Goal: Find contact information: Find contact information

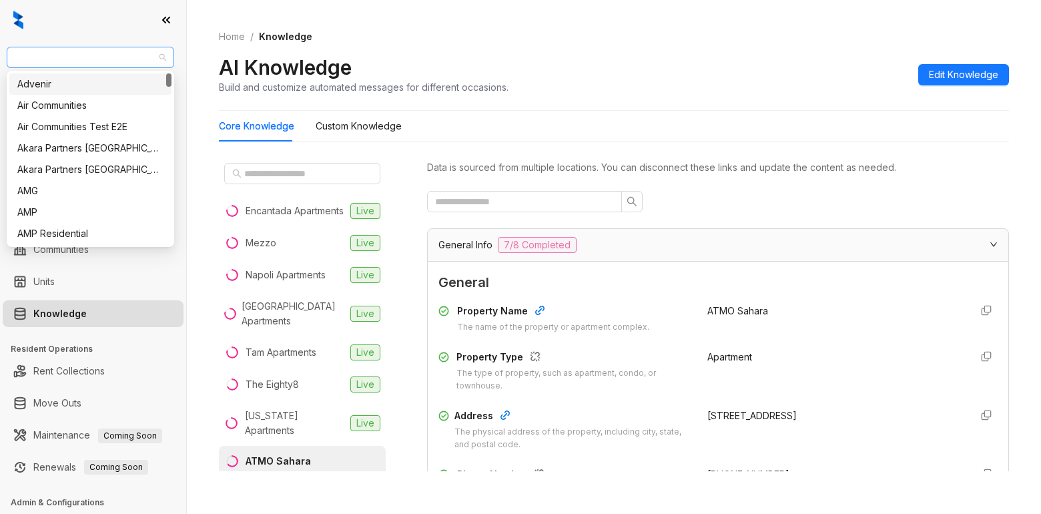
click at [96, 54] on span "AMG" at bounding box center [90, 57] width 151 height 20
type input "***"
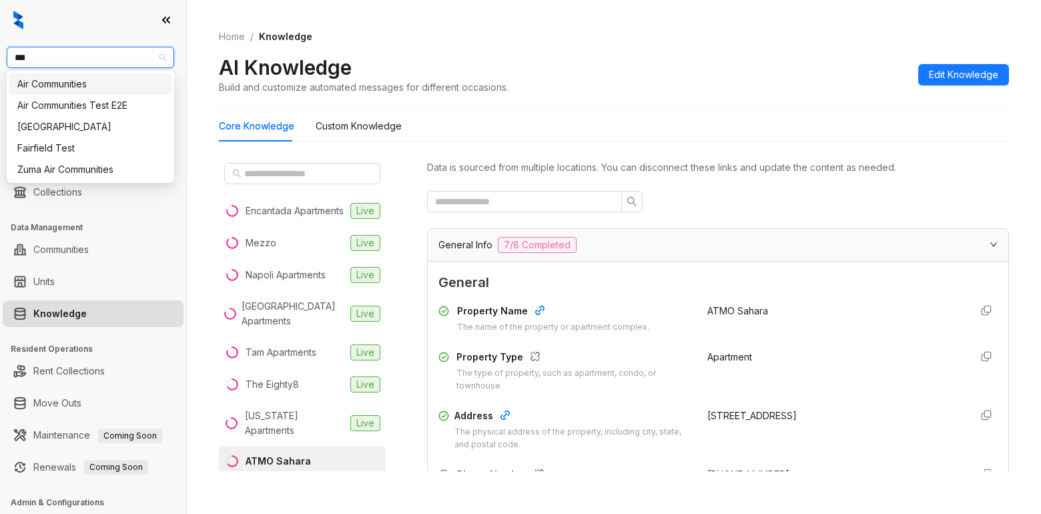
click at [114, 89] on div "Air Communities" at bounding box center [90, 84] width 146 height 15
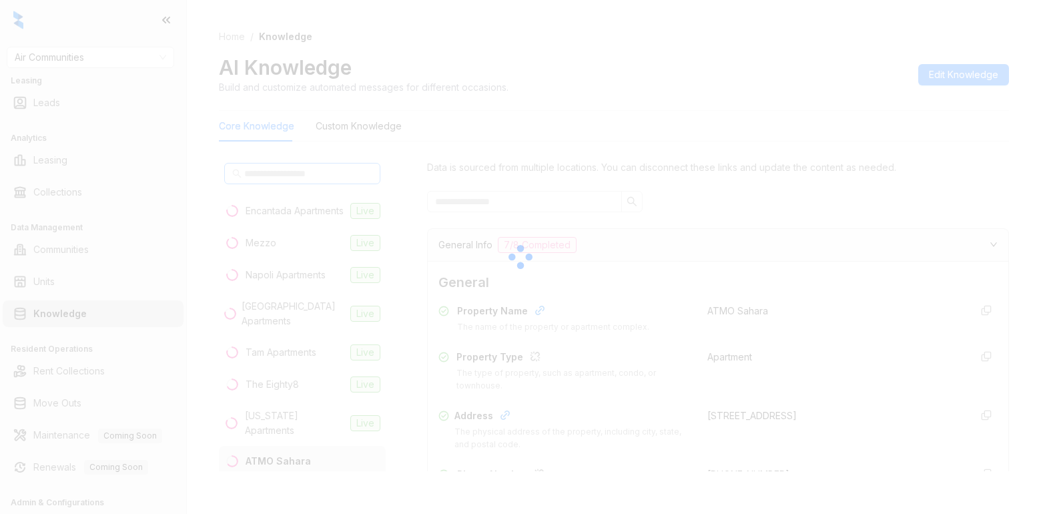
click at [304, 174] on div at bounding box center [520, 257] width 1041 height 514
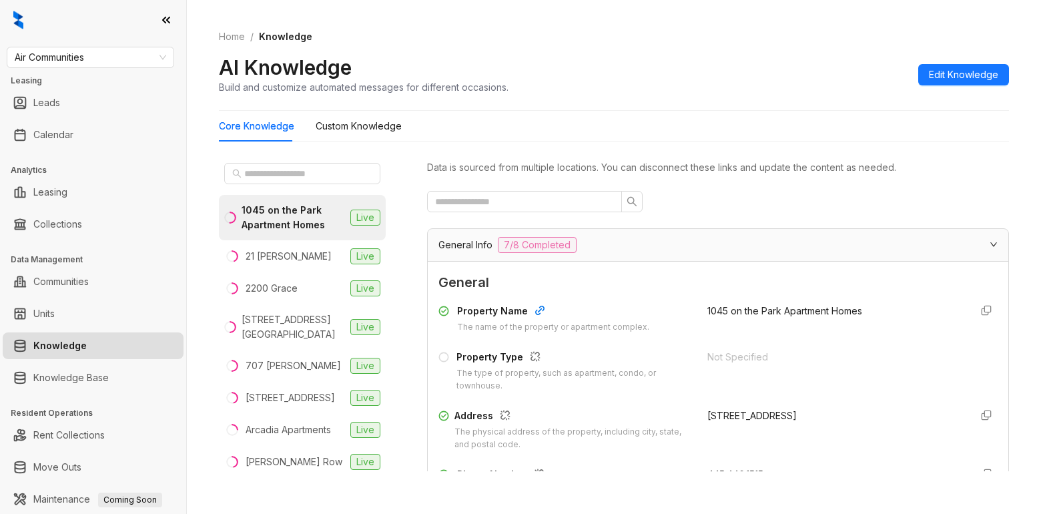
click at [897, 211] on div at bounding box center [718, 201] width 582 height 21
click at [256, 173] on input "text" at bounding box center [302, 173] width 117 height 15
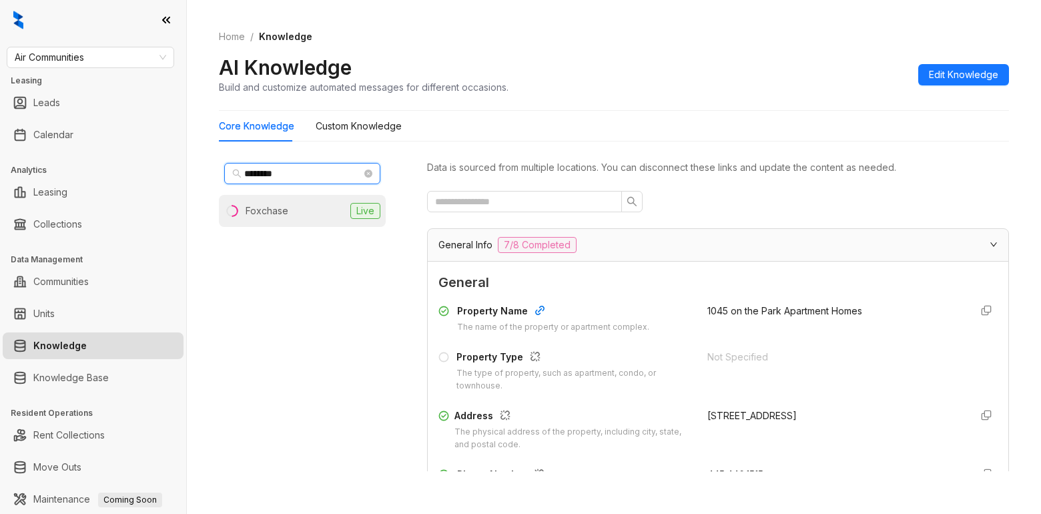
type input "********"
click at [315, 212] on li "Foxchase Live" at bounding box center [302, 211] width 167 height 32
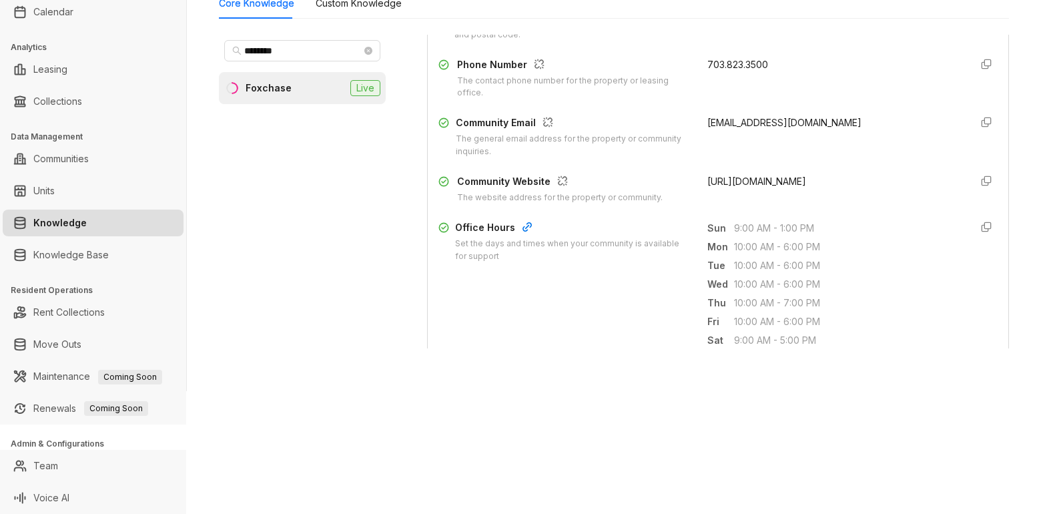
scroll to position [267, 0]
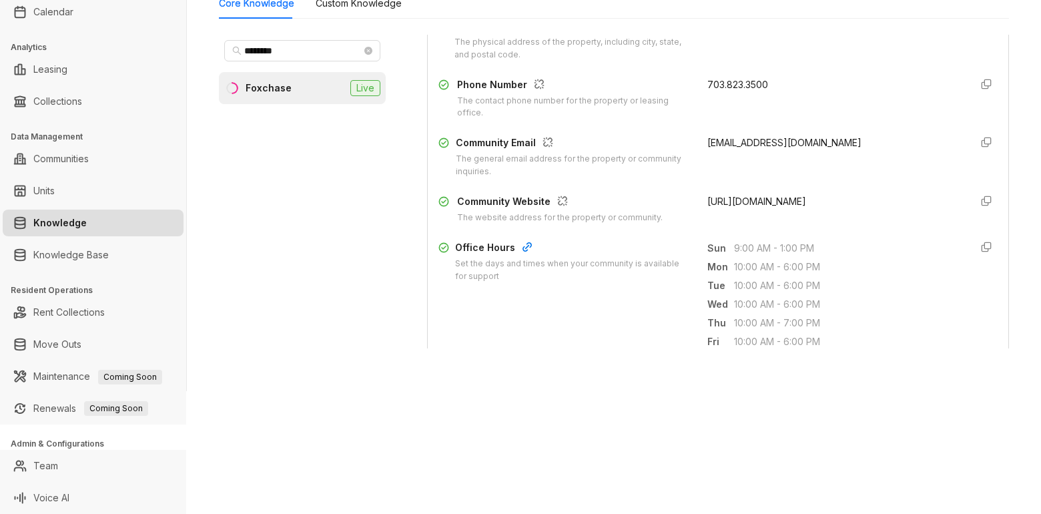
click at [707, 81] on span "703.823.3500" at bounding box center [737, 84] width 61 height 11
drag, startPoint x: 694, startPoint y: 81, endPoint x: 756, endPoint y: 83, distance: 62.1
click at [766, 83] on div "703.823.3500" at bounding box center [833, 98] width 253 height 43
copy span "703.823.3500"
drag, startPoint x: 871, startPoint y: 260, endPoint x: 886, endPoint y: 250, distance: 17.8
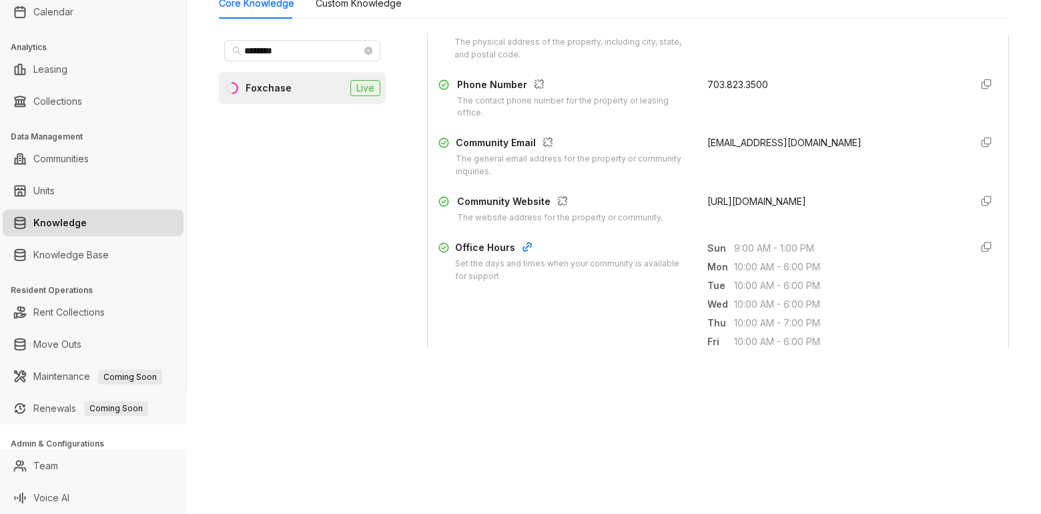
click at [873, 260] on span "10:00 AM - 6:00 PM" at bounding box center [847, 267] width 226 height 15
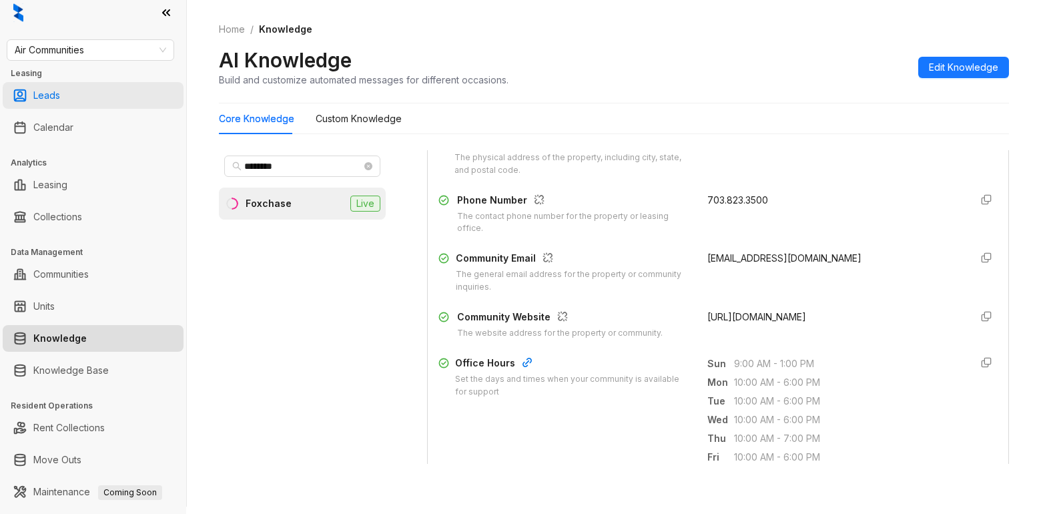
scroll to position [0, 0]
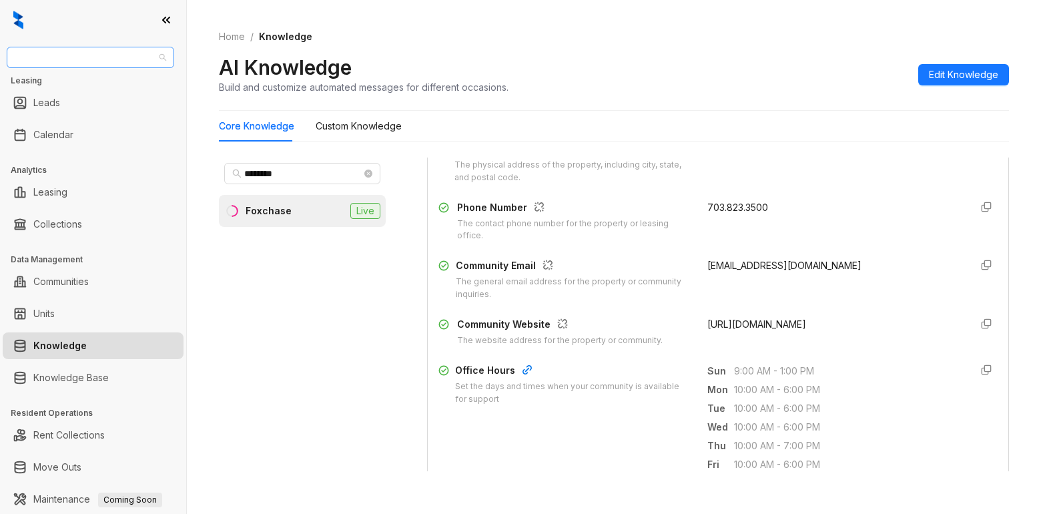
click at [127, 59] on span "Air Communities" at bounding box center [90, 57] width 151 height 20
type input "*****"
click at [135, 109] on div "Indus (Realpage/Knock)" at bounding box center [90, 105] width 146 height 15
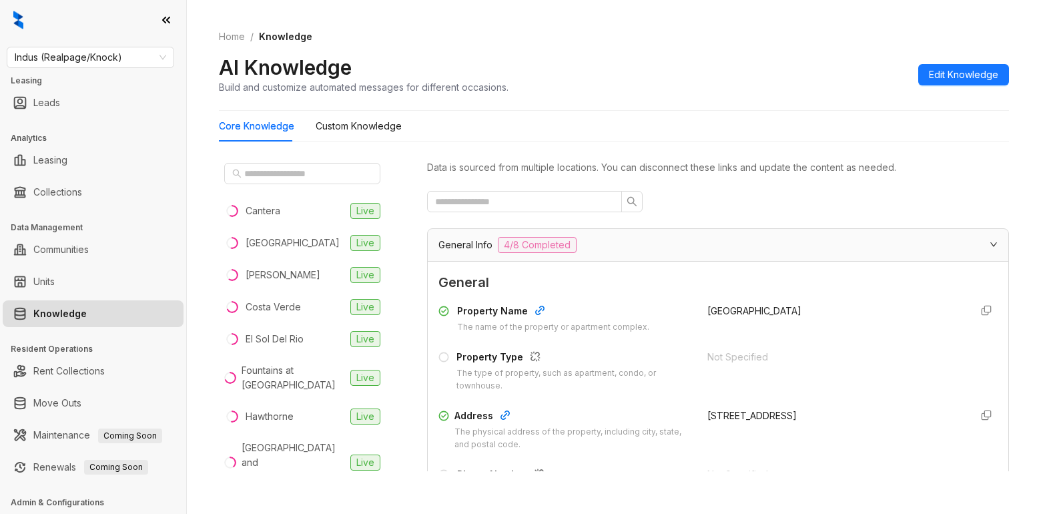
click at [911, 352] on div "Not Specified" at bounding box center [833, 357] width 253 height 15
click at [264, 177] on input "text" at bounding box center [302, 173] width 117 height 15
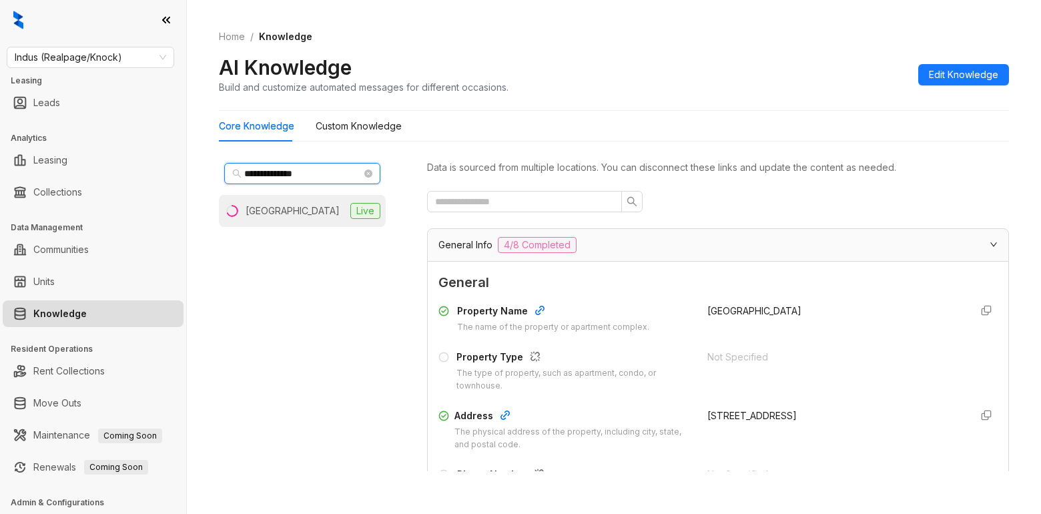
type input "**********"
click at [307, 204] on div "Spring Gardens" at bounding box center [293, 210] width 94 height 15
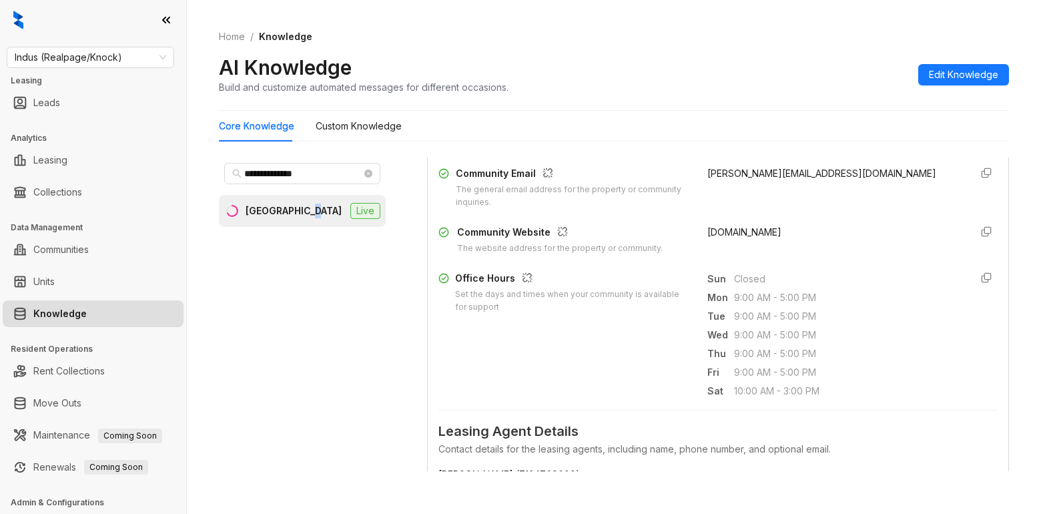
scroll to position [400, 0]
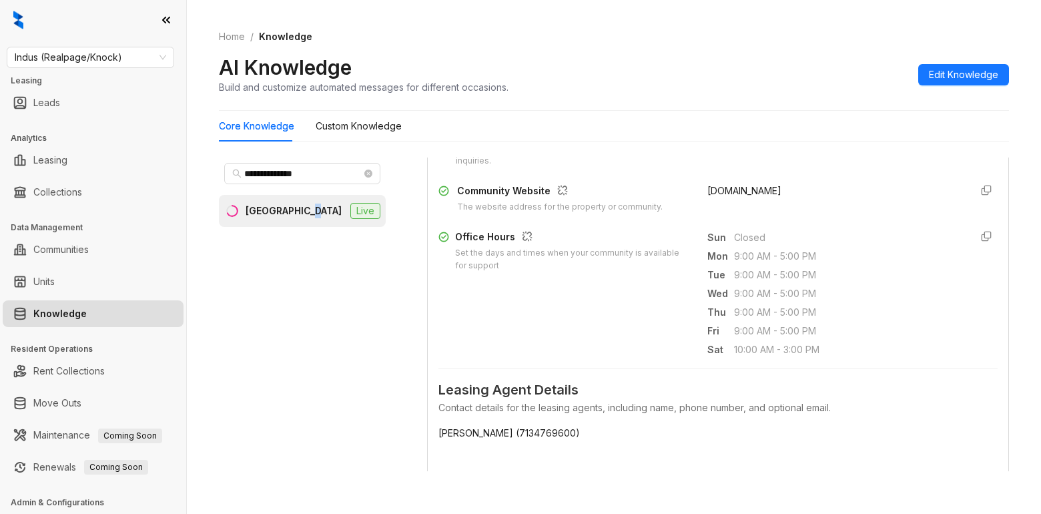
drag, startPoint x: 693, startPoint y: 185, endPoint x: 796, endPoint y: 177, distance: 103.7
click at [796, 177] on div "Property Name The name of the property or apartment complex. Spring Gardens Pro…" at bounding box center [717, 58] width 559 height 320
copy span "springgardenshtx.com"
click at [907, 305] on span "9:00 AM - 5:00 PM" at bounding box center [847, 312] width 226 height 15
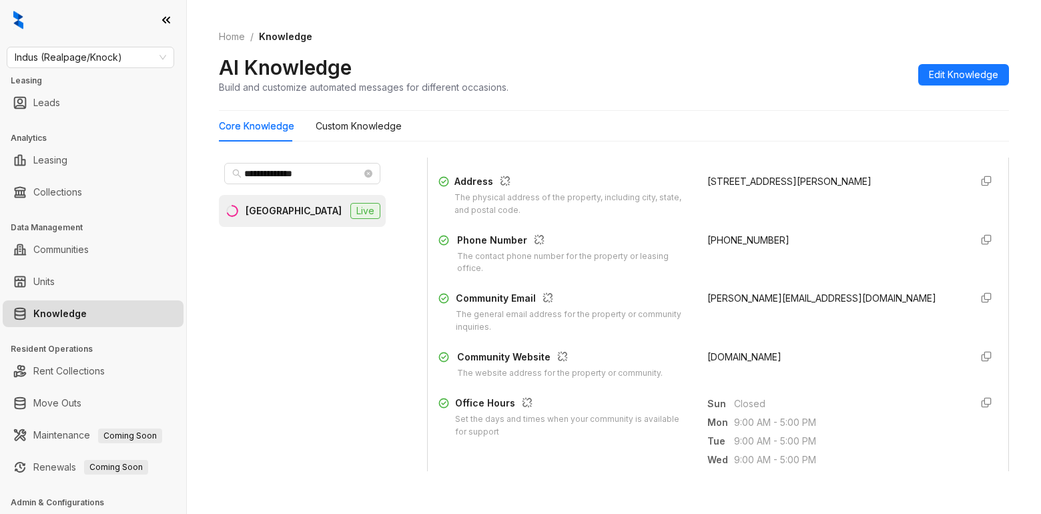
scroll to position [200, 0]
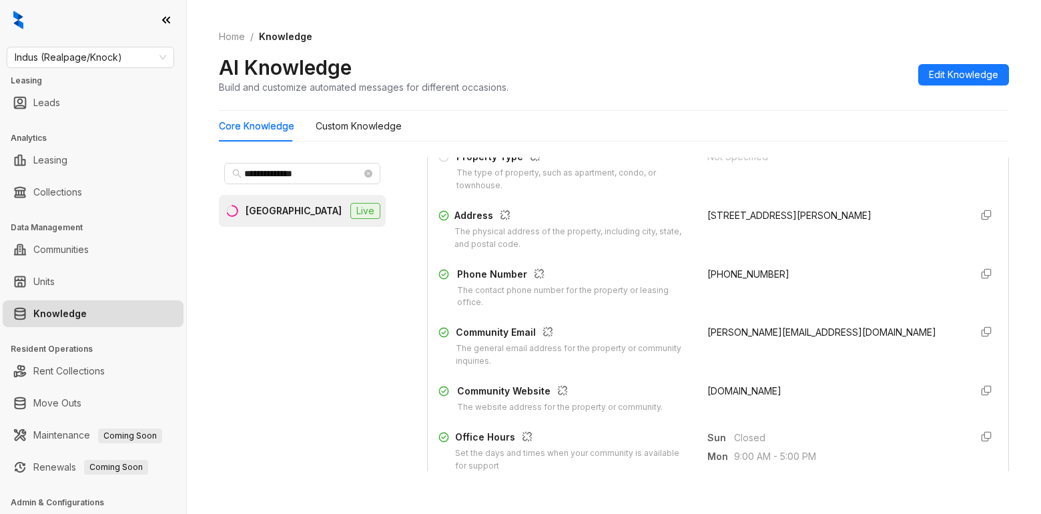
drag, startPoint x: 692, startPoint y: 390, endPoint x: 773, endPoint y: 389, distance: 80.7
click at [781, 387] on span "springgardenshtx.com" at bounding box center [744, 390] width 74 height 11
copy span "springgardenshtx.com"
